Goal: Transaction & Acquisition: Purchase product/service

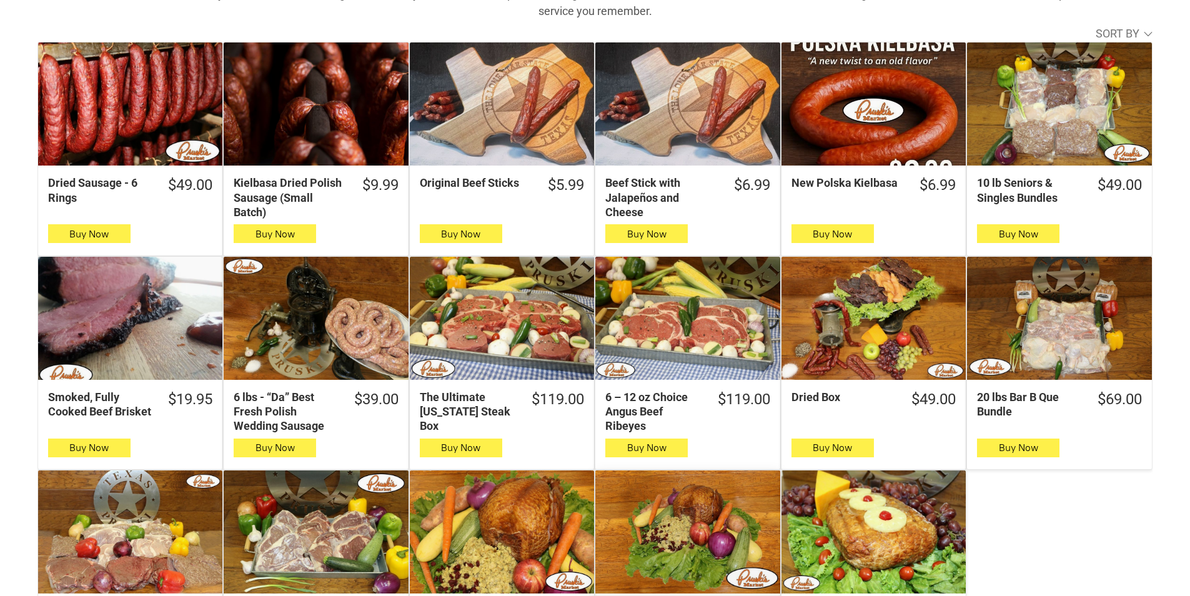
scroll to position [312, 0]
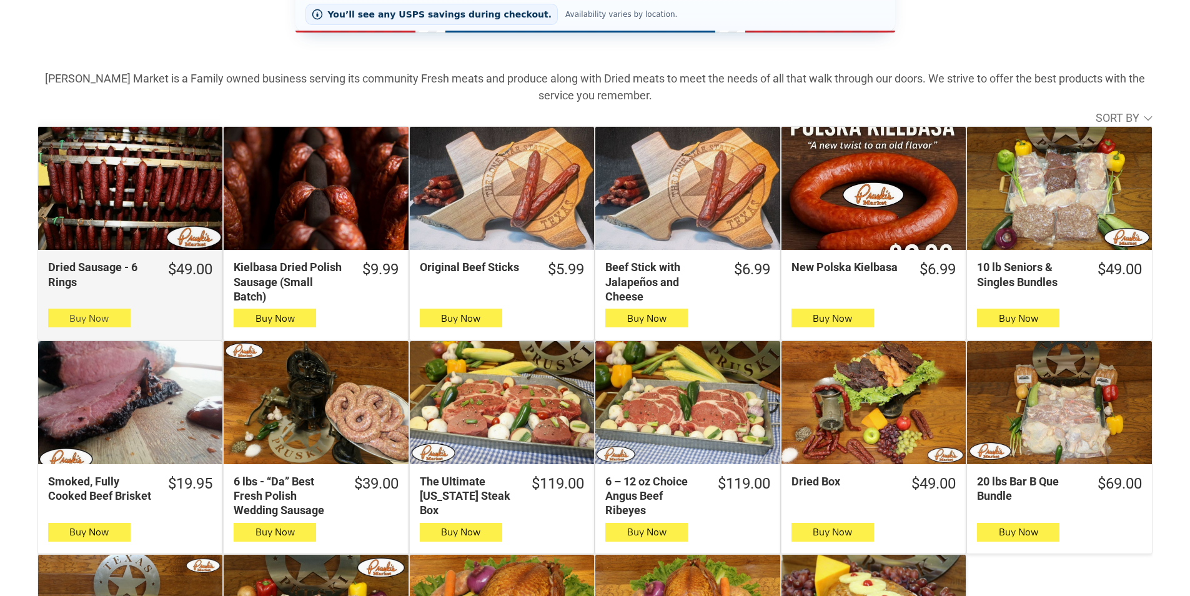
click at [115, 320] on button "Buy Now" at bounding box center [89, 318] width 82 height 19
click at [77, 319] on span "Buy Now" at bounding box center [88, 318] width 39 height 12
click at [80, 324] on span "button" at bounding box center [89, 317] width 18 height 17
